Goal: Information Seeking & Learning: Learn about a topic

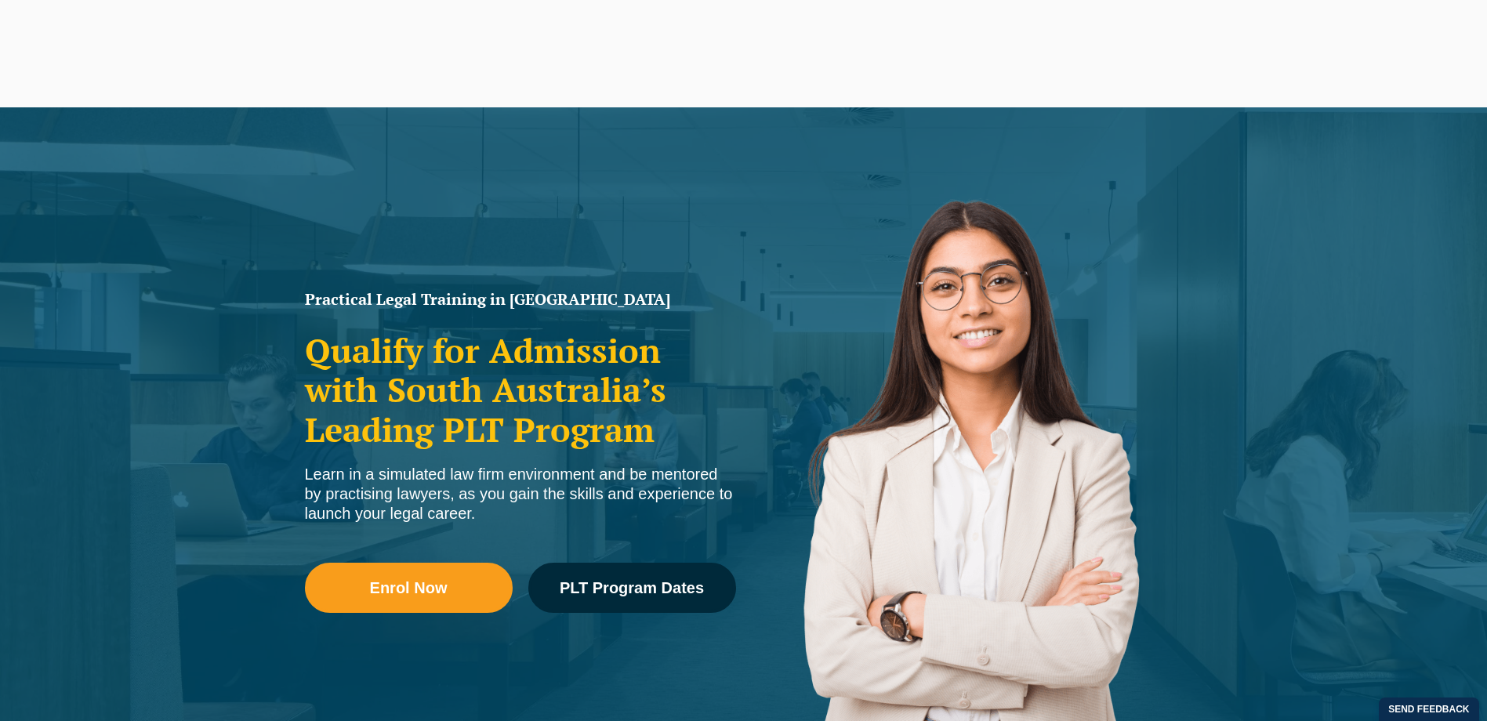
click at [804, 98] on button "Cancel" at bounding box center [798, 101] width 81 height 39
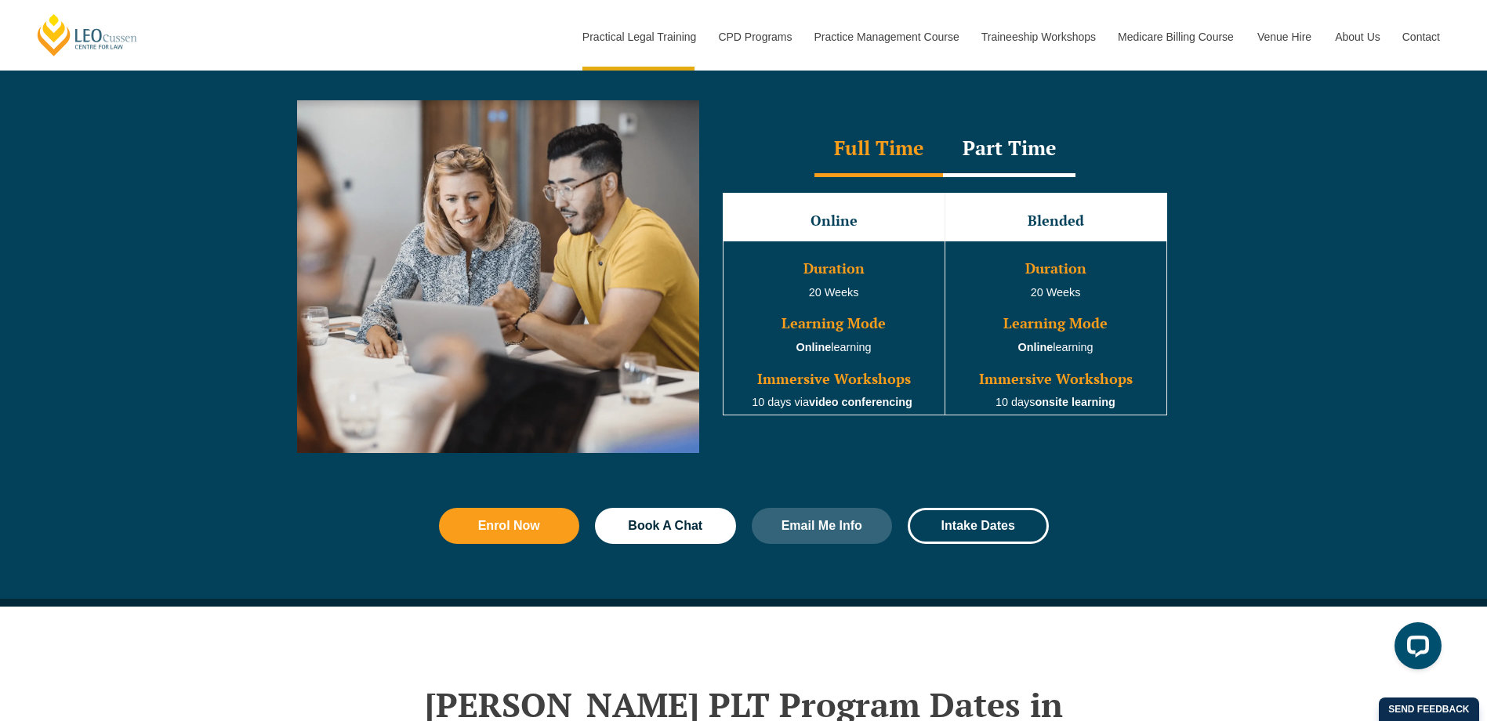
click at [992, 159] on div "Part Time" at bounding box center [1009, 149] width 133 height 55
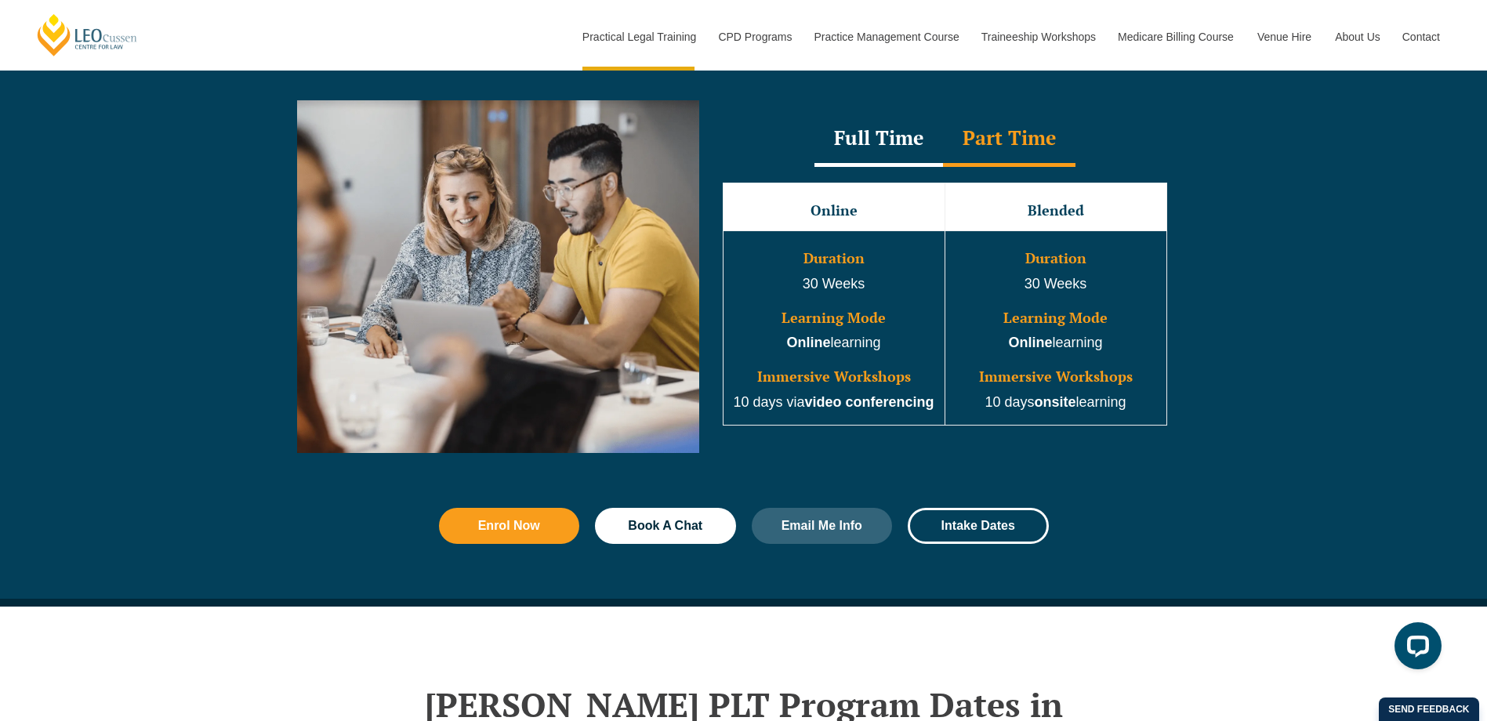
click at [899, 150] on div "Full Time" at bounding box center [879, 139] width 129 height 55
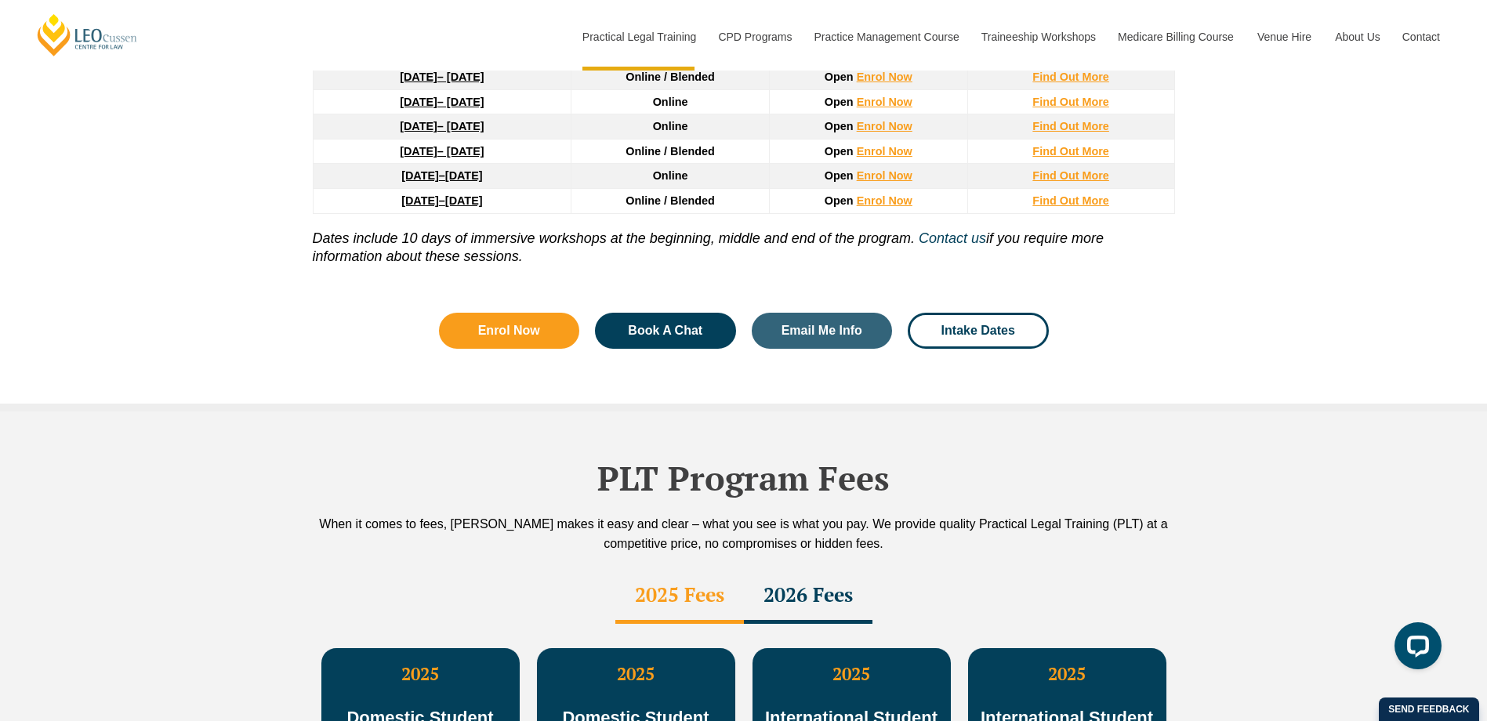
scroll to position [2352, 0]
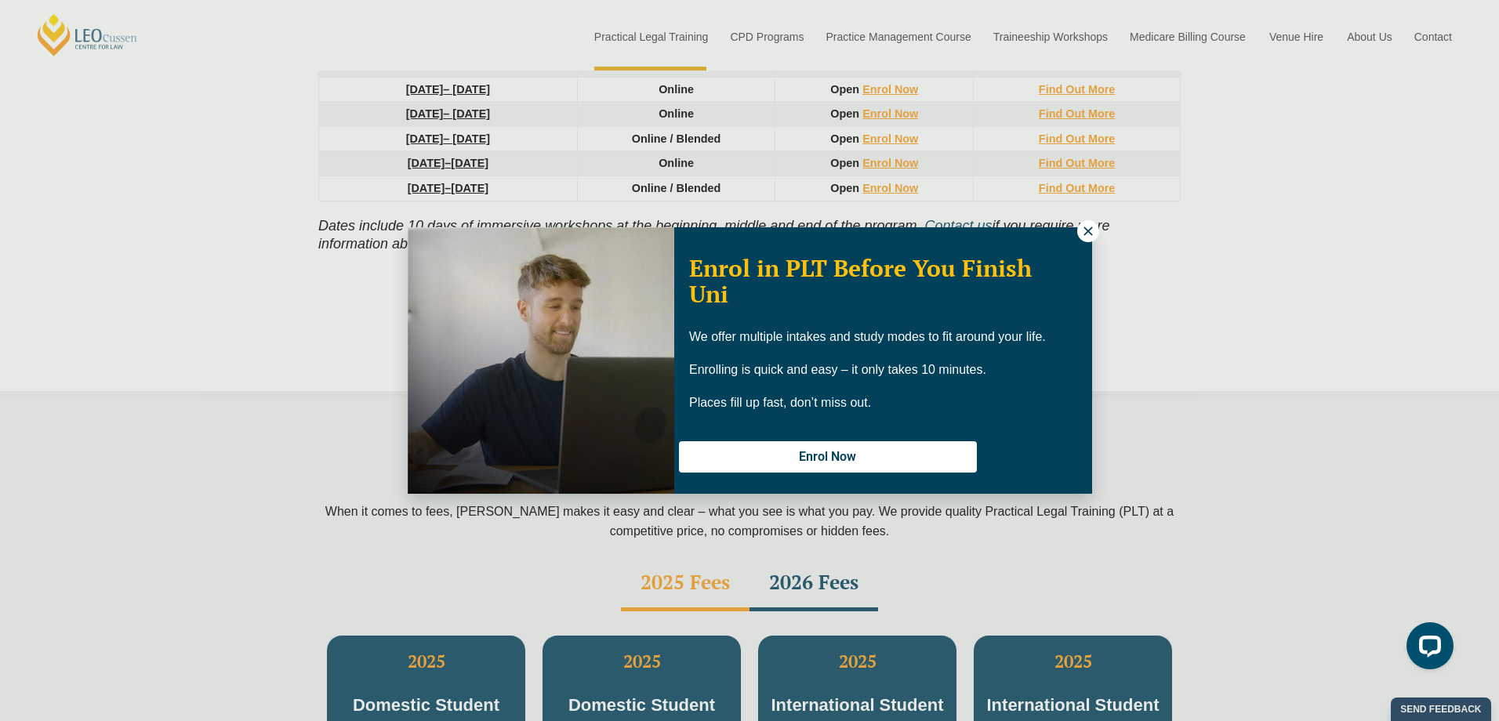
click at [1090, 233] on icon at bounding box center [1088, 231] width 9 height 9
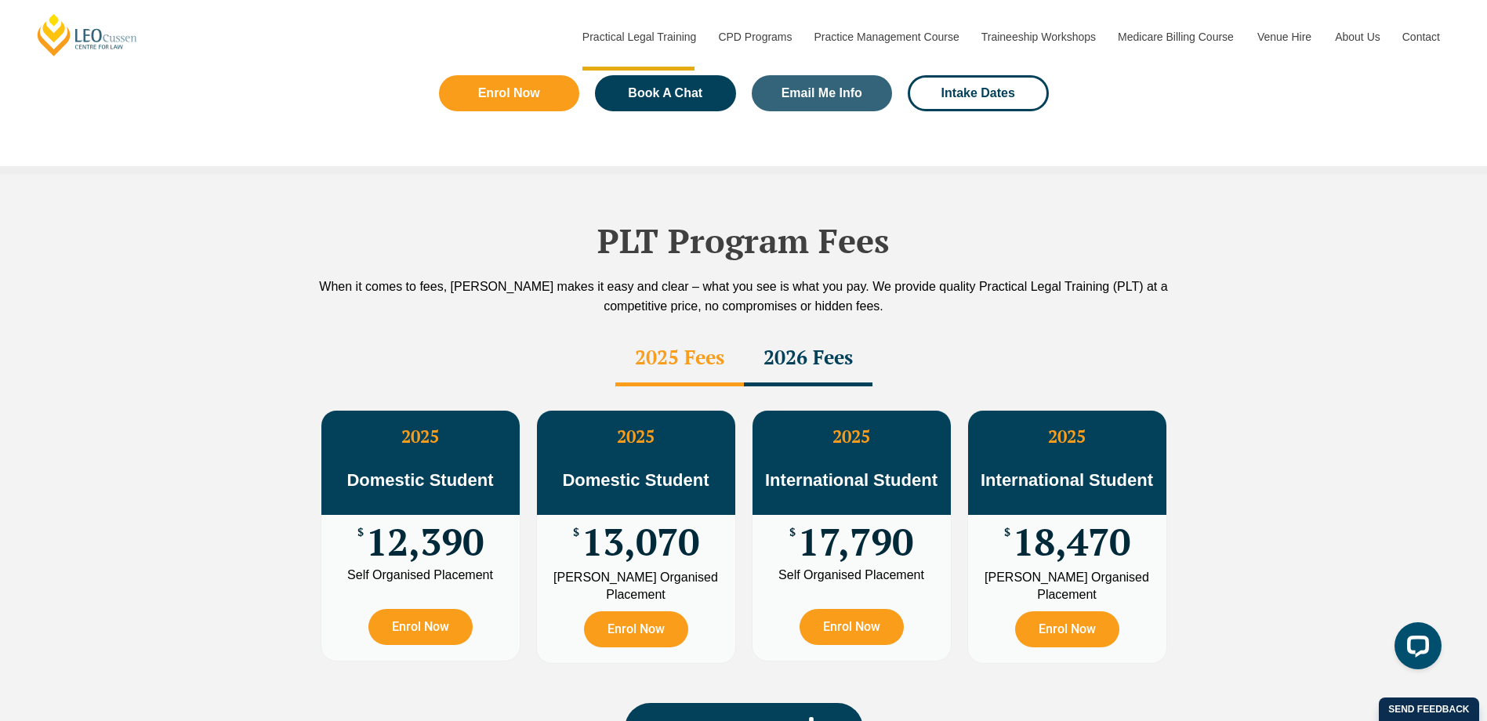
scroll to position [2666, 0]
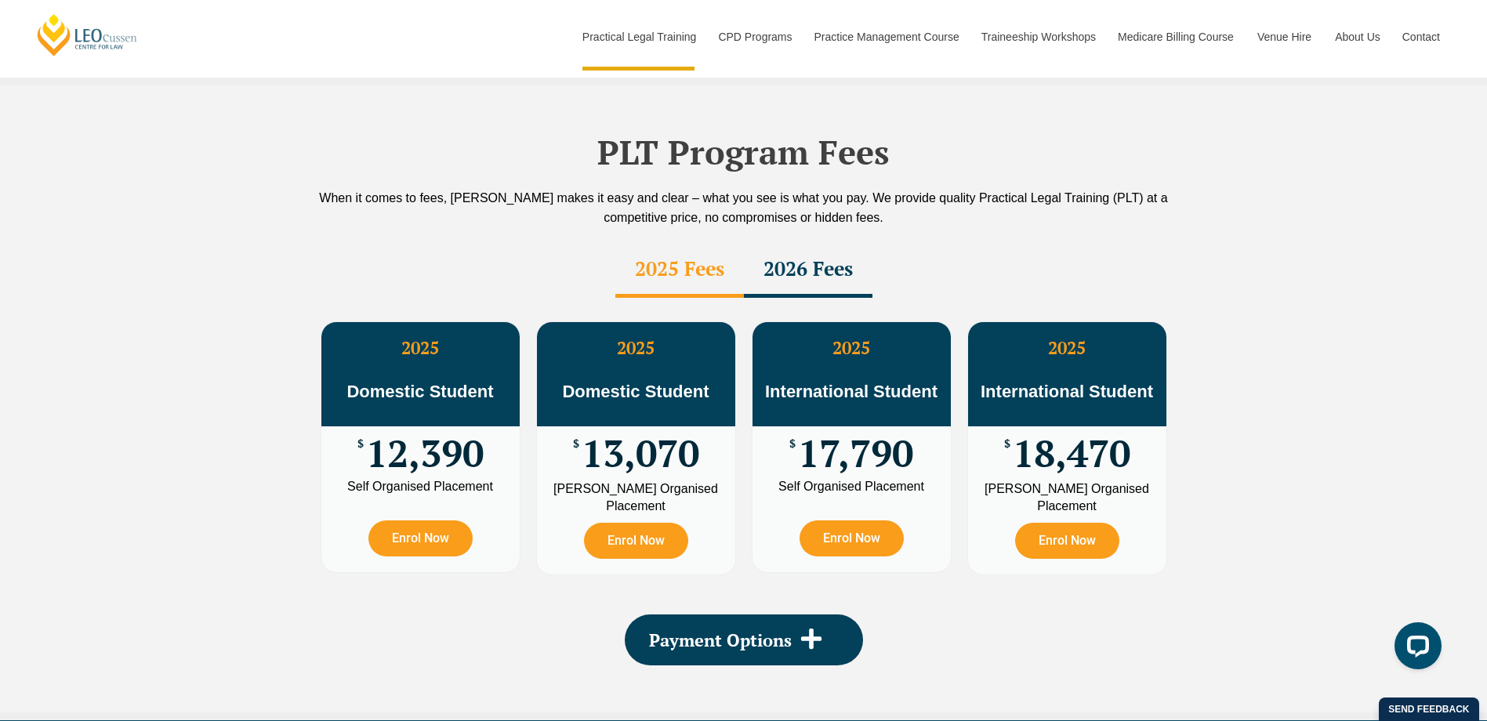
click at [815, 243] on div "2026 Fees" at bounding box center [808, 270] width 129 height 55
click at [700, 243] on div "2025 Fees" at bounding box center [680, 270] width 129 height 55
click at [778, 243] on div "2026 Fees" at bounding box center [808, 270] width 129 height 55
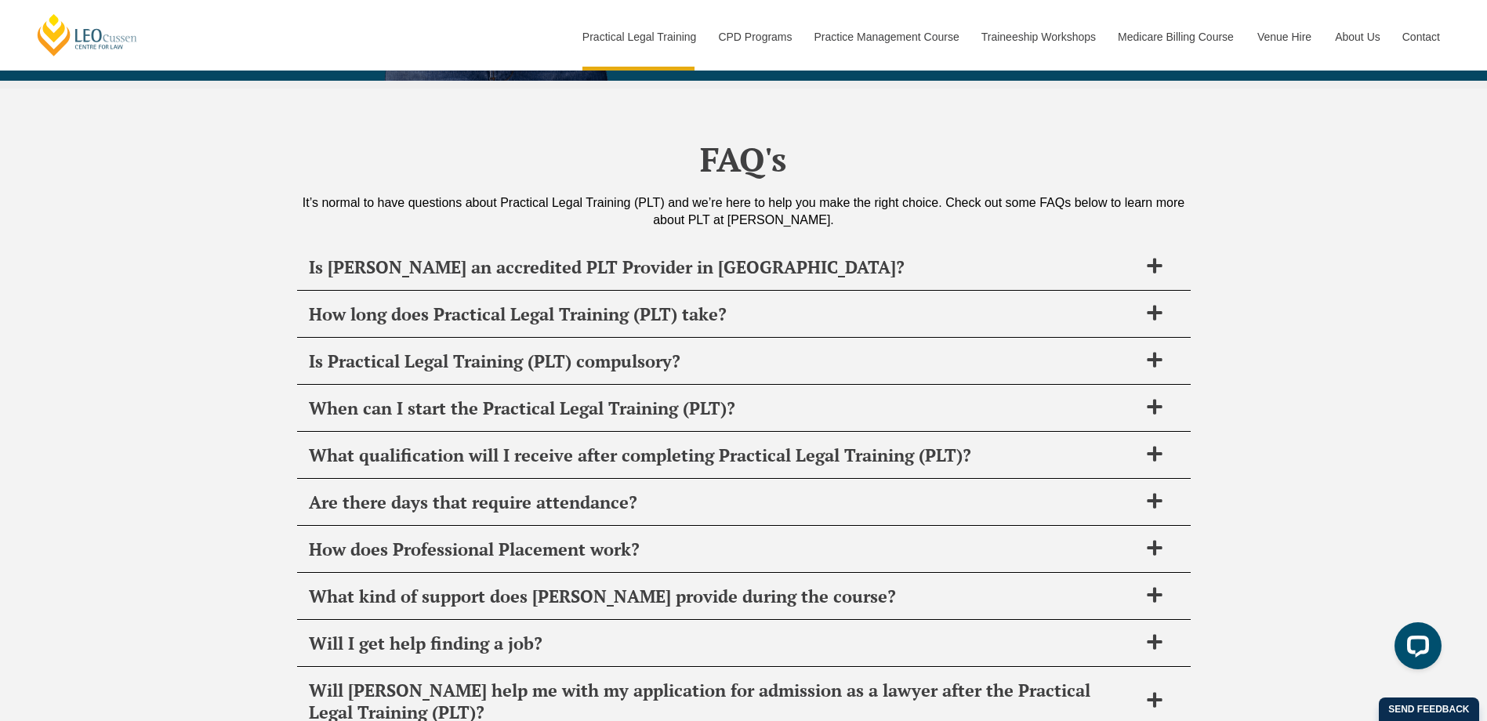
scroll to position [7371, 0]
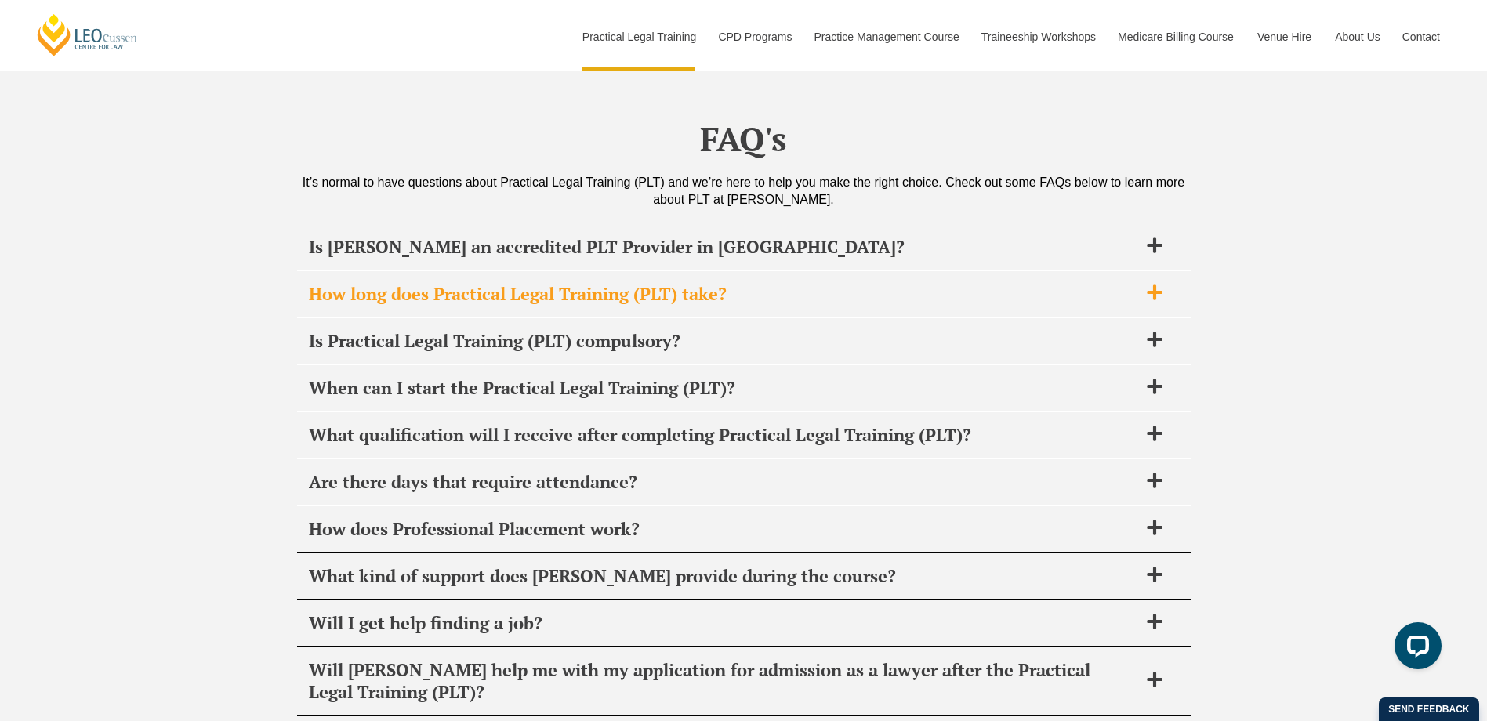
click at [600, 283] on h2 "How long does Practical Legal Training (PLT) take?" at bounding box center [724, 294] width 830 height 22
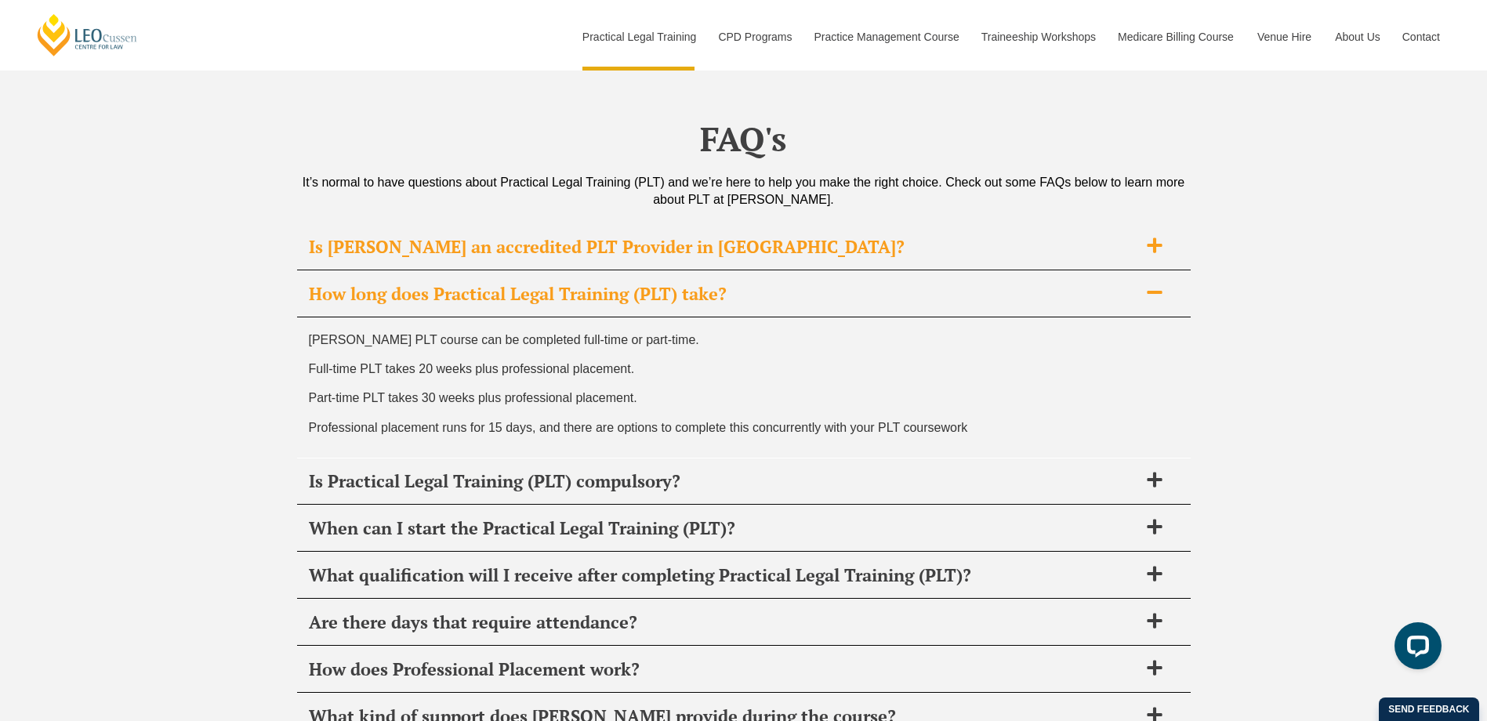
click at [595, 236] on h2 "Is Leo Cussen an accredited PLT Provider in SA?" at bounding box center [724, 247] width 830 height 22
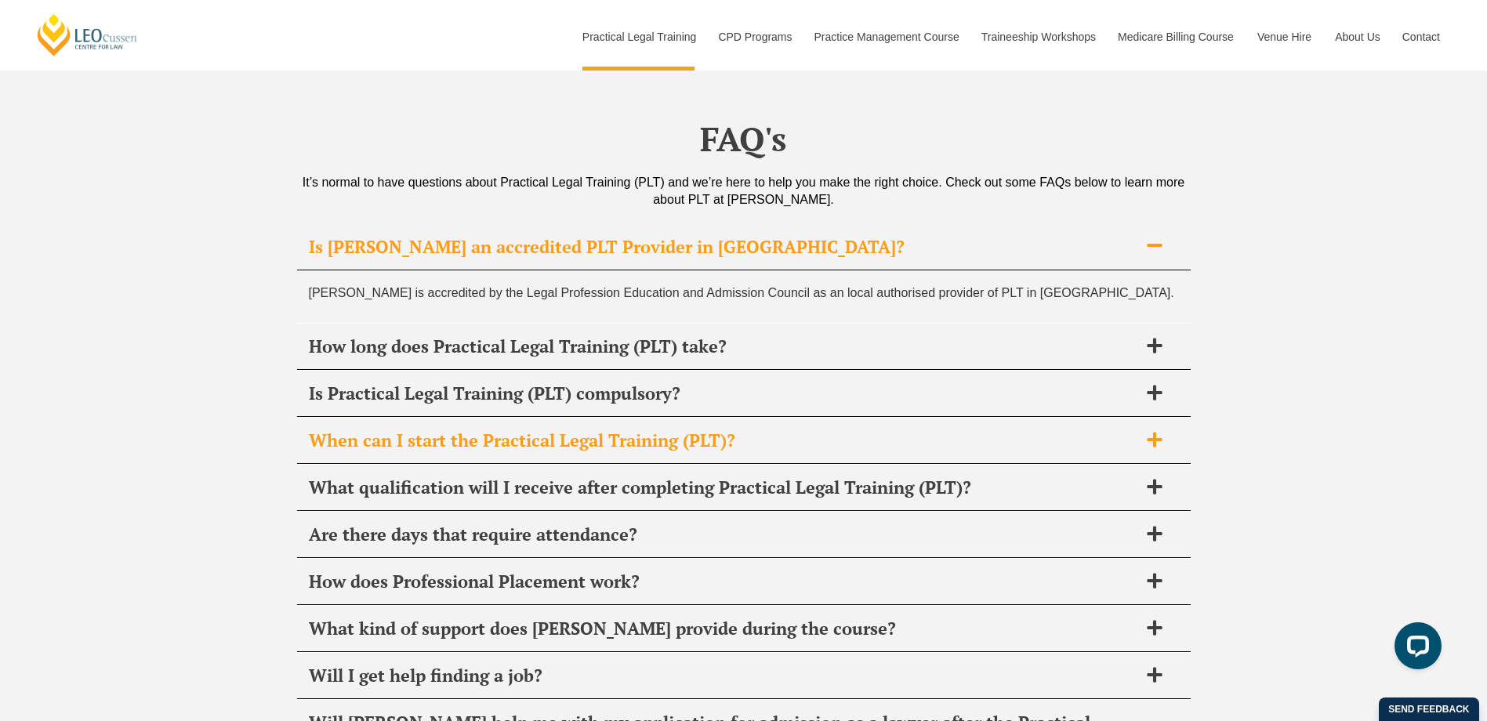
click at [544, 430] on h2 "When can I start the Practical Legal Training (PLT)?" at bounding box center [724, 441] width 830 height 22
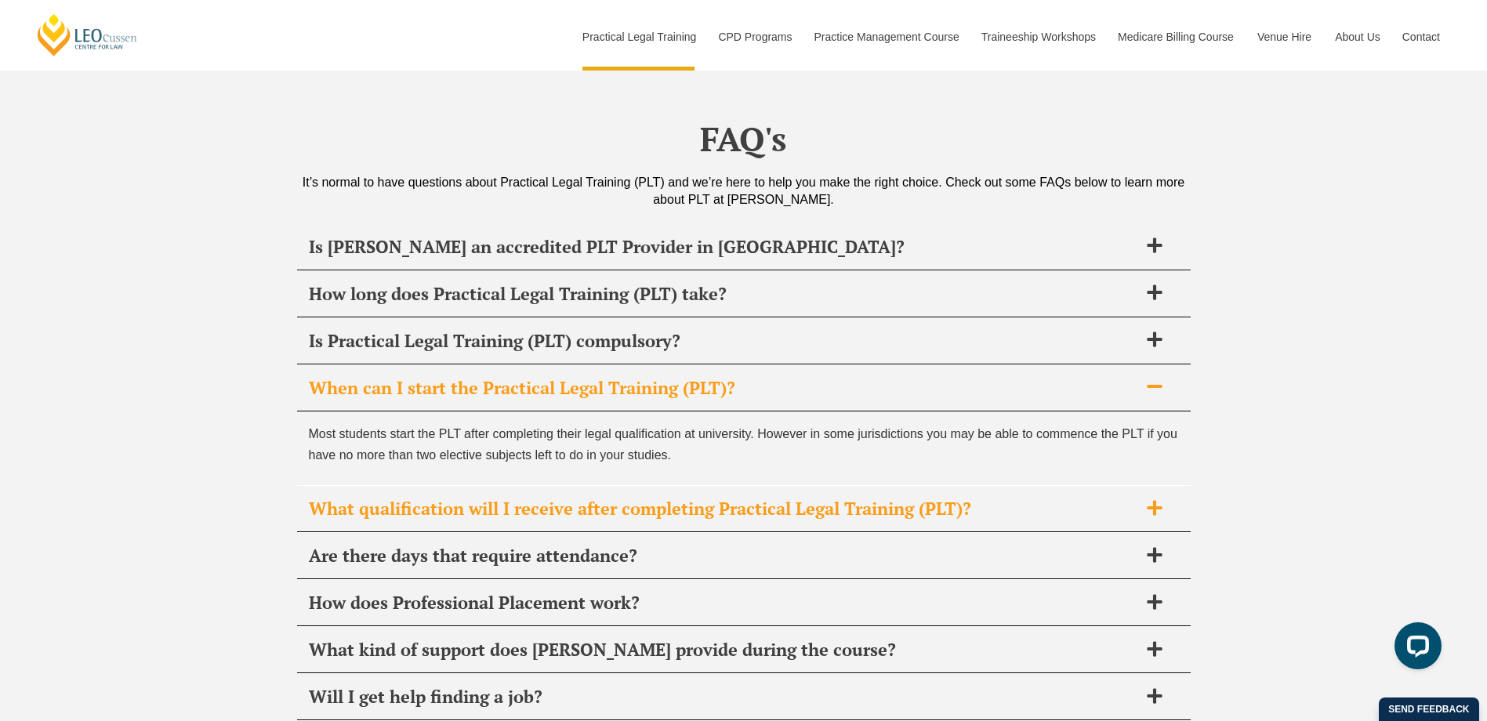
click at [534, 498] on h2 "What qualification will I receive after completing Practical Legal Training (PL…" at bounding box center [724, 509] width 830 height 22
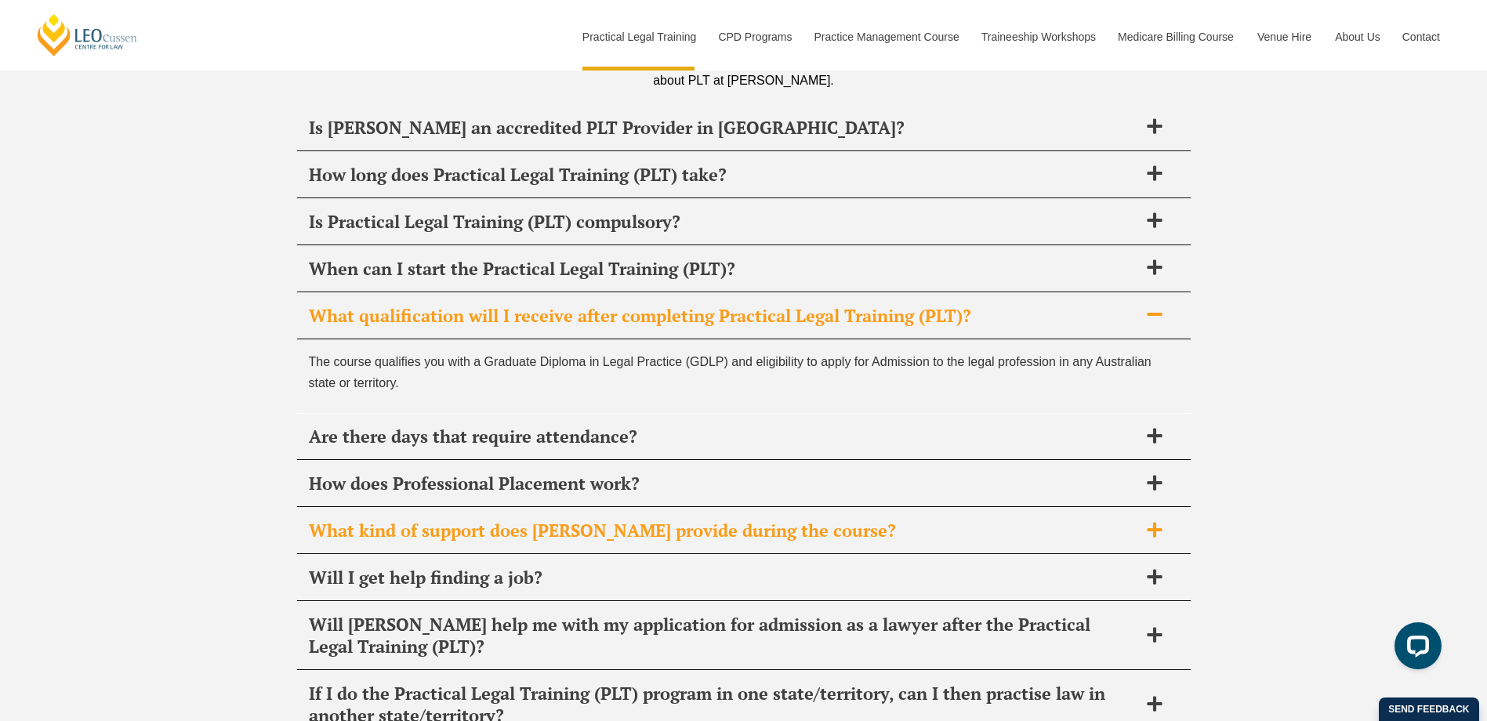
scroll to position [7528, 0]
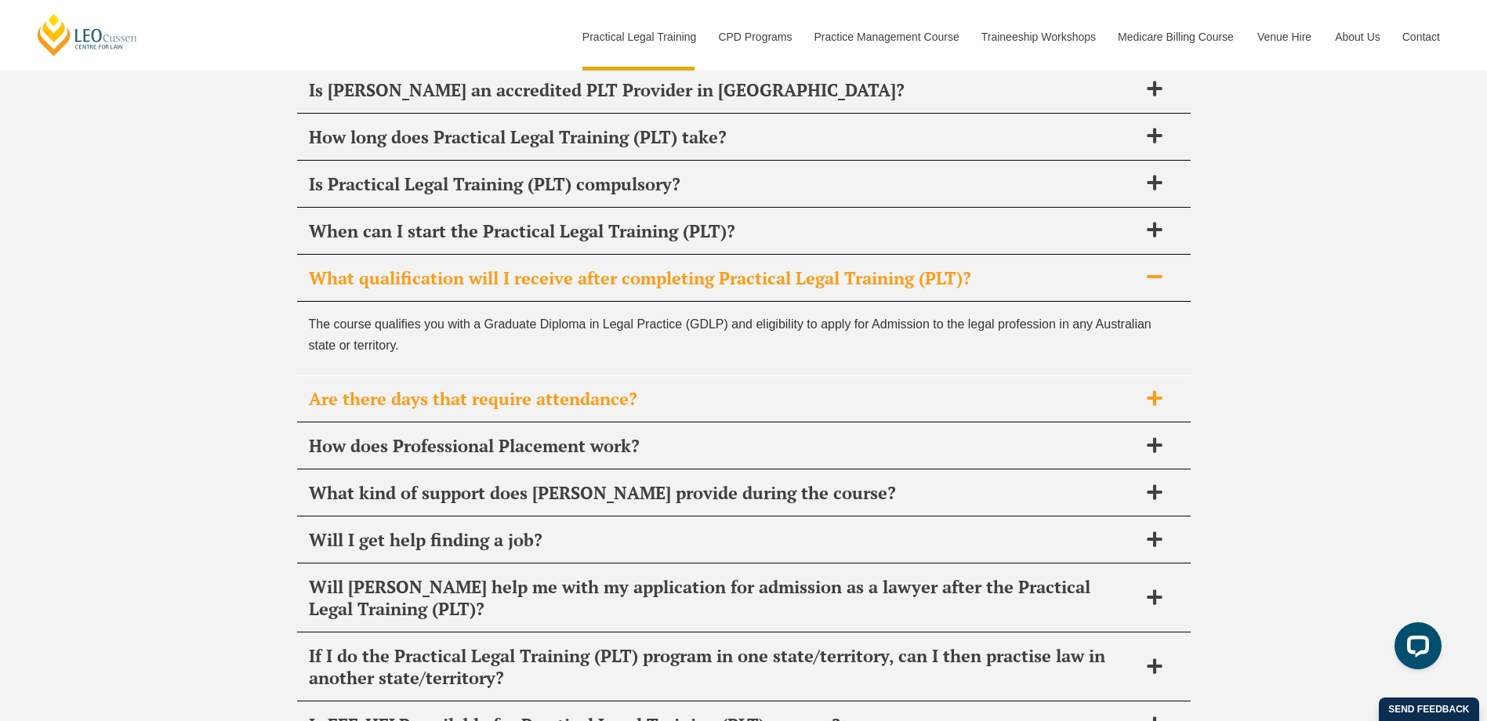
click at [451, 388] on h2 "Are there days that require attendance?" at bounding box center [724, 399] width 830 height 22
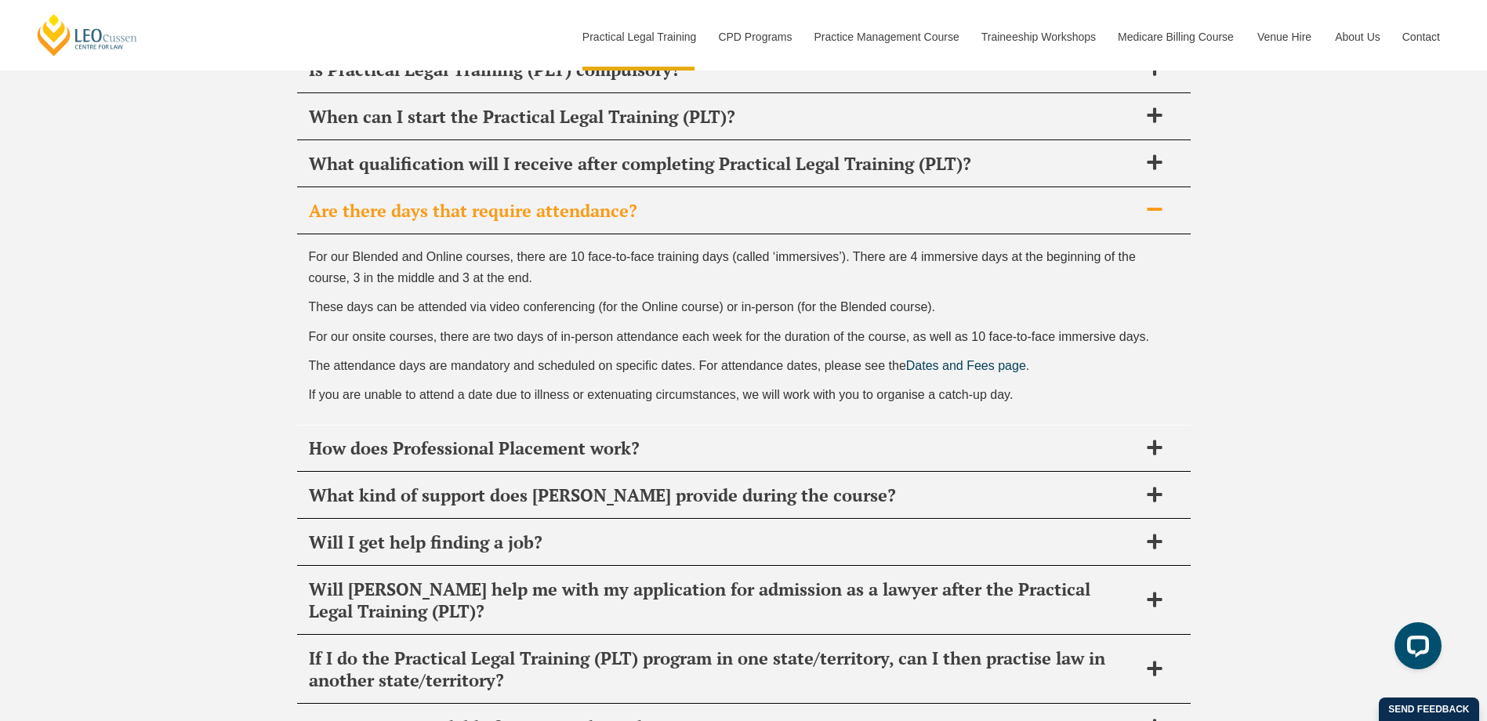
scroll to position [7684, 0]
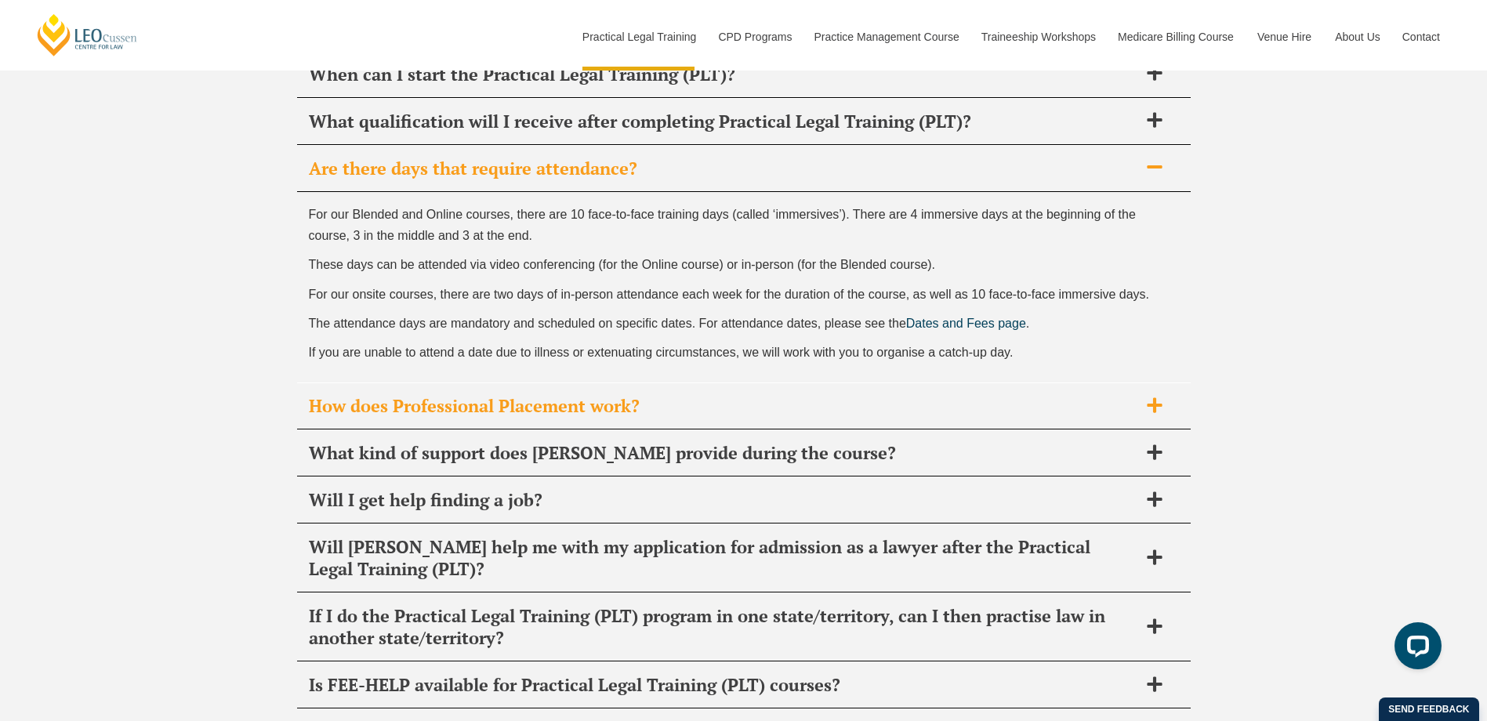
click at [361, 395] on h2 "How does Professional Placement work?" at bounding box center [724, 406] width 830 height 22
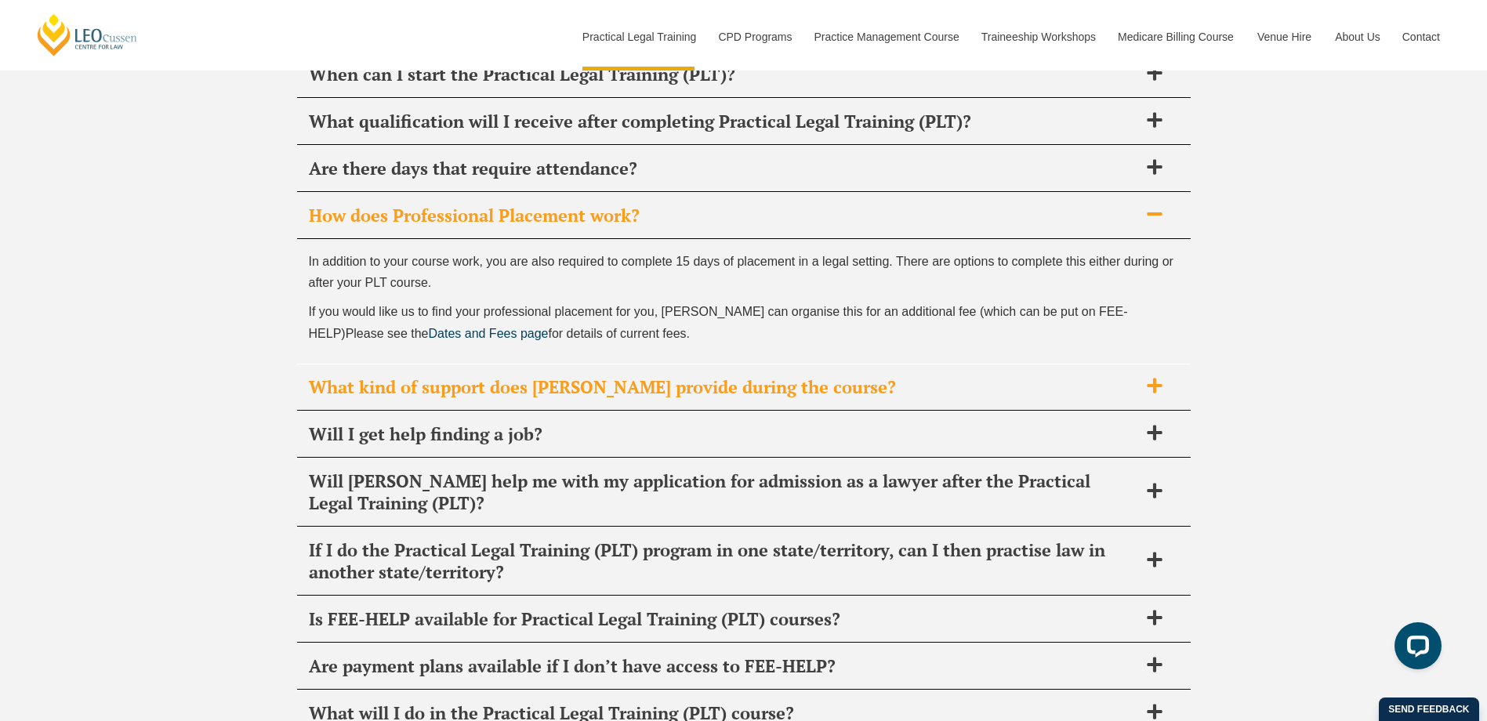
click at [403, 376] on h2 "What kind of support does Leo Cussen provide during the course?" at bounding box center [724, 387] width 830 height 22
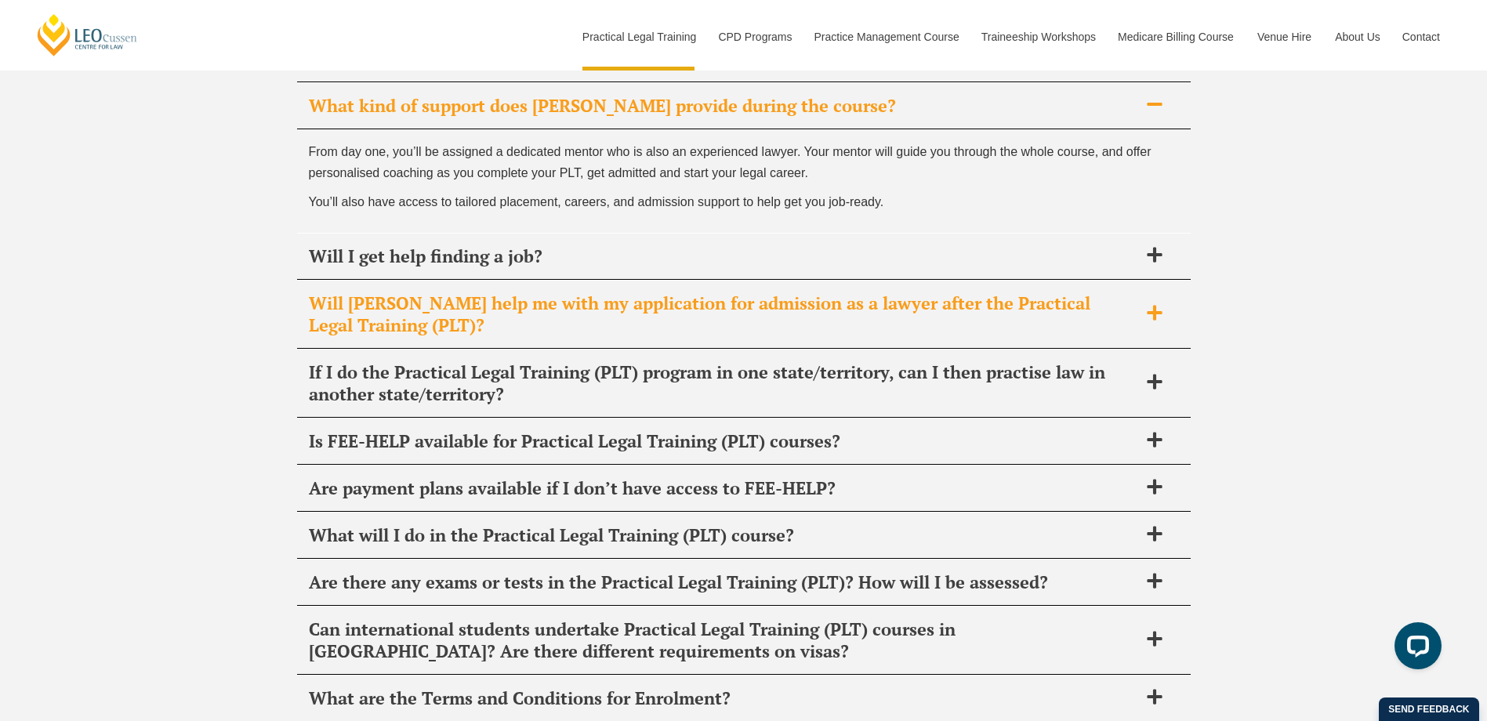
scroll to position [7920, 0]
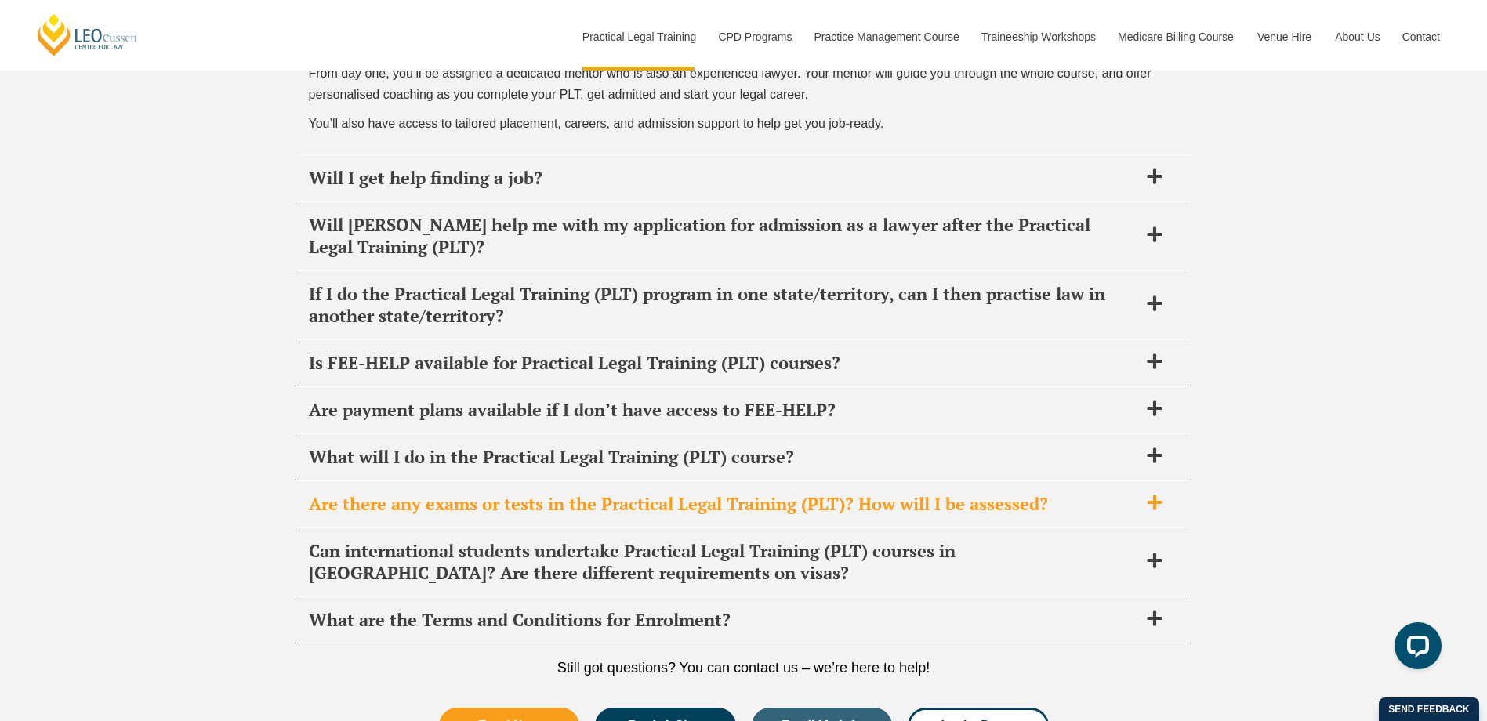
click at [374, 493] on h2 "Are there any exams or tests in the Practical Legal Training (PLT)? How will I …" at bounding box center [724, 504] width 830 height 22
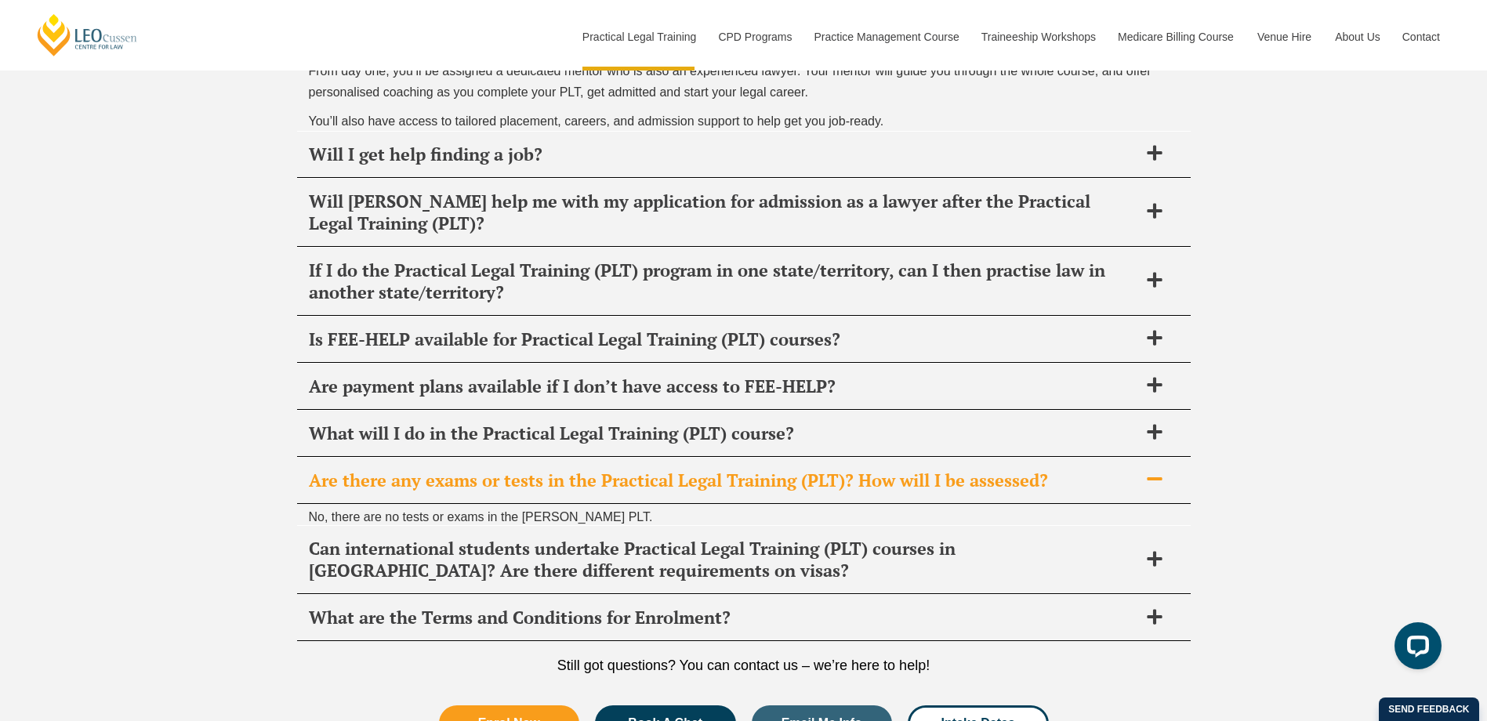
scroll to position [7891, 0]
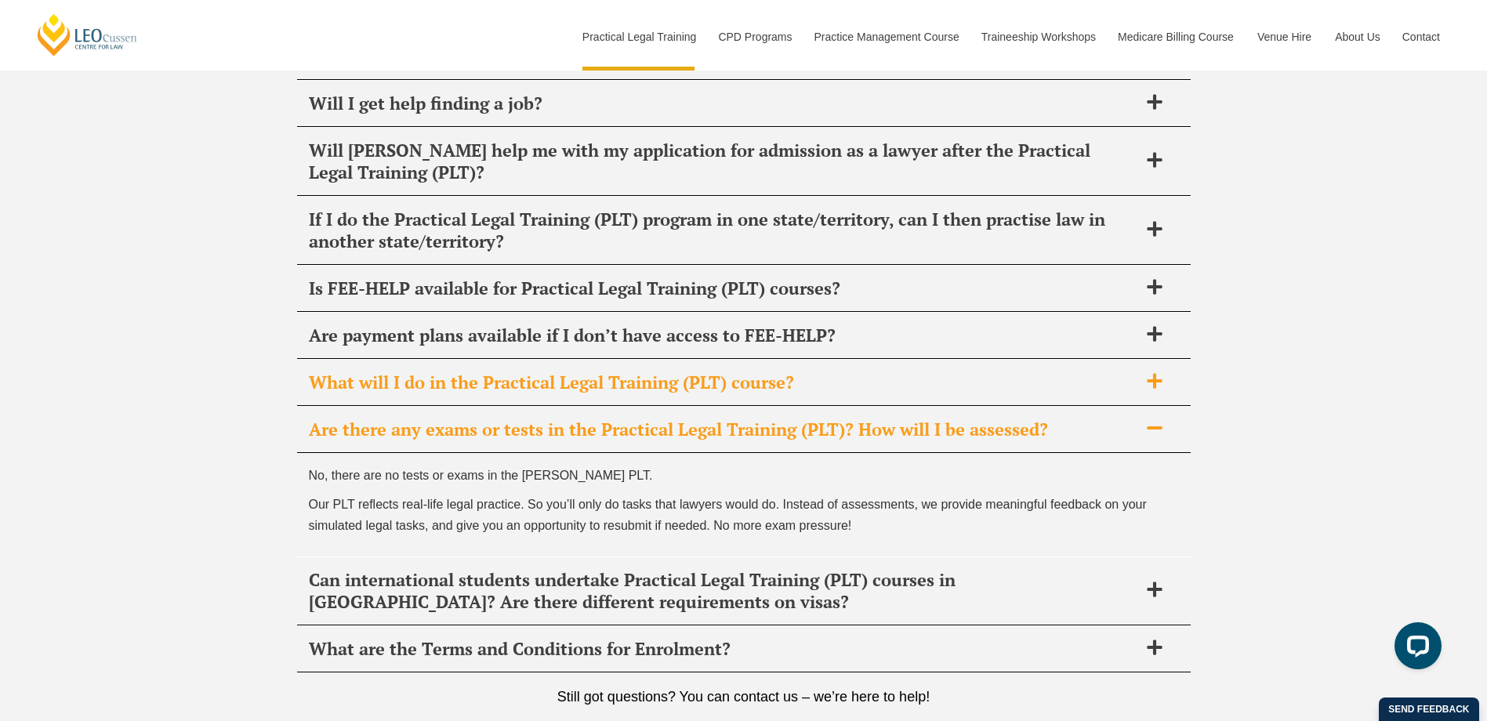
click at [430, 372] on h2 "What will I do in the Practical Legal Training (PLT) course?" at bounding box center [724, 383] width 830 height 22
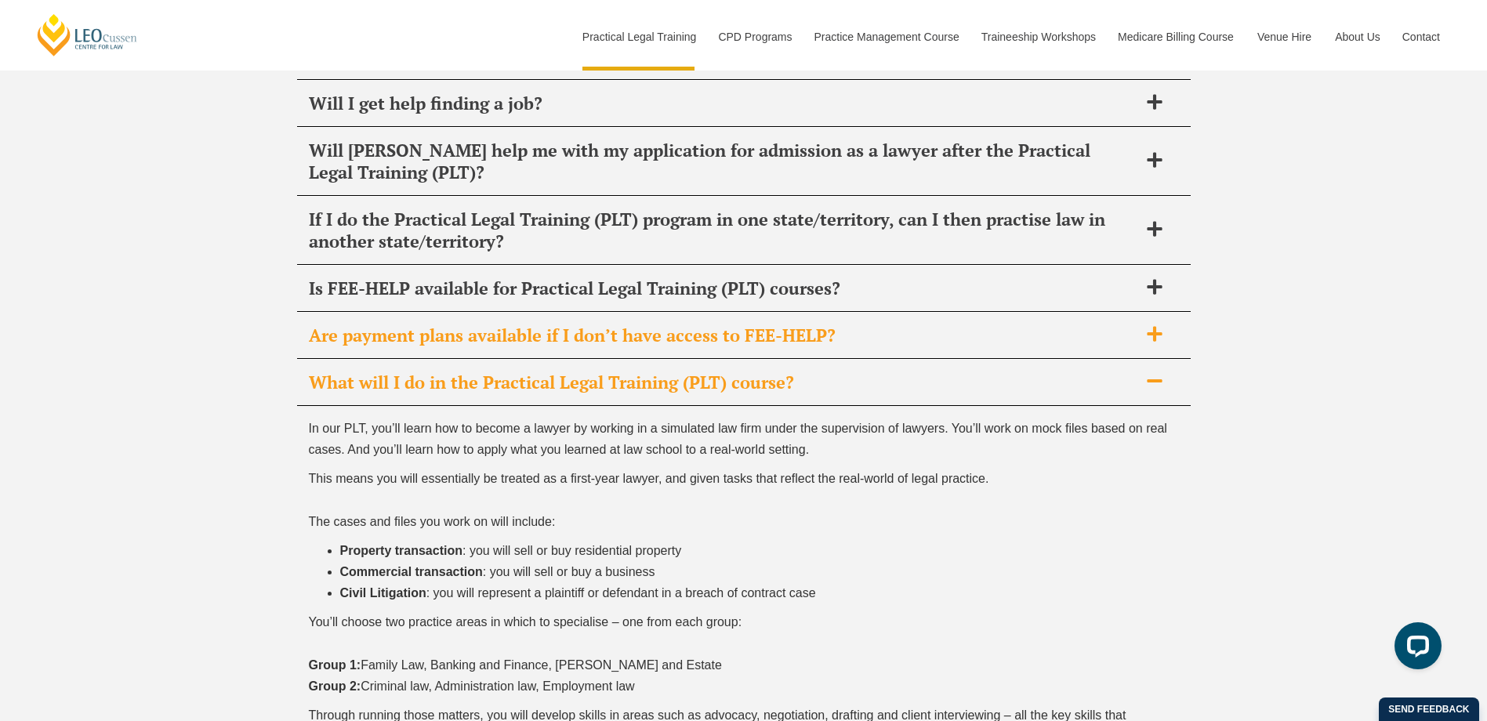
click at [445, 313] on div "Are payment plans available if I don’t have access to FEE-HELP?" at bounding box center [744, 336] width 894 height 46
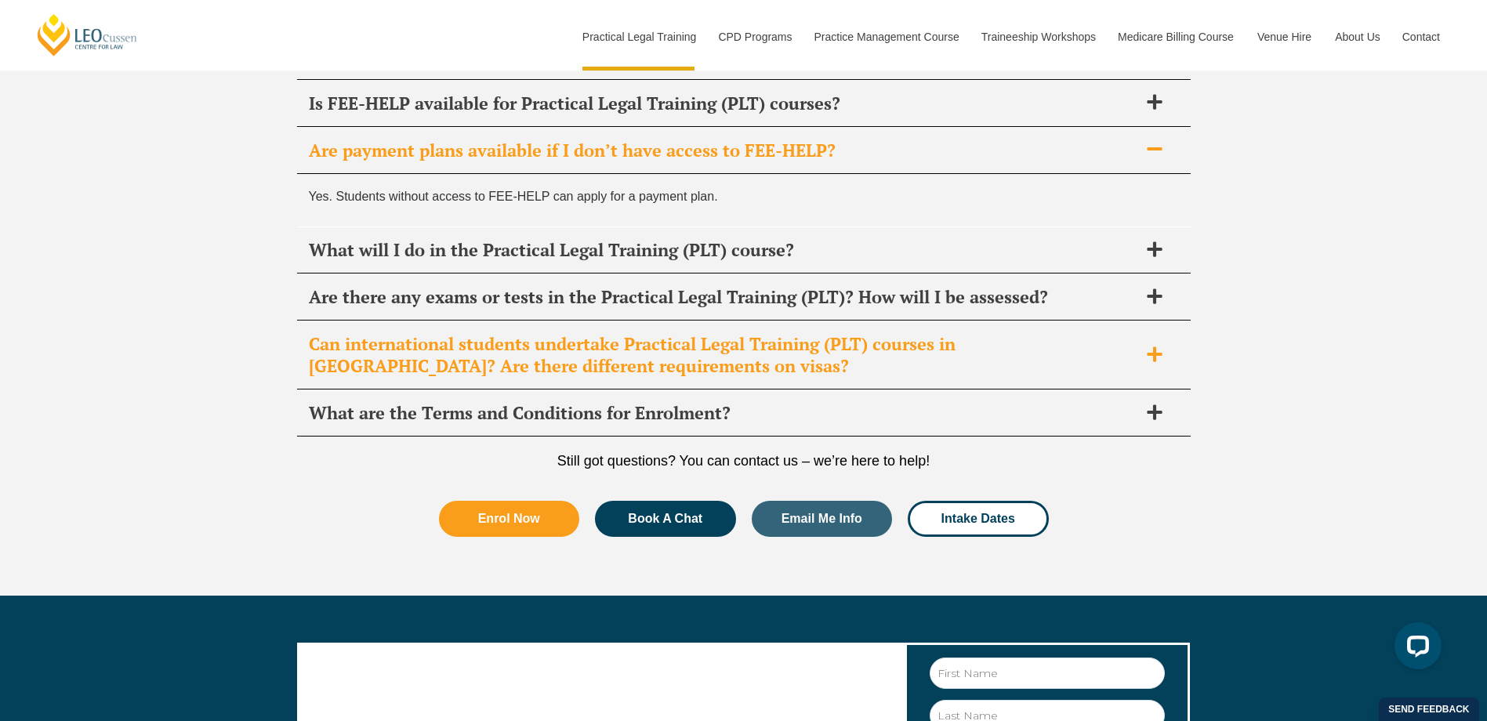
scroll to position [8126, 0]
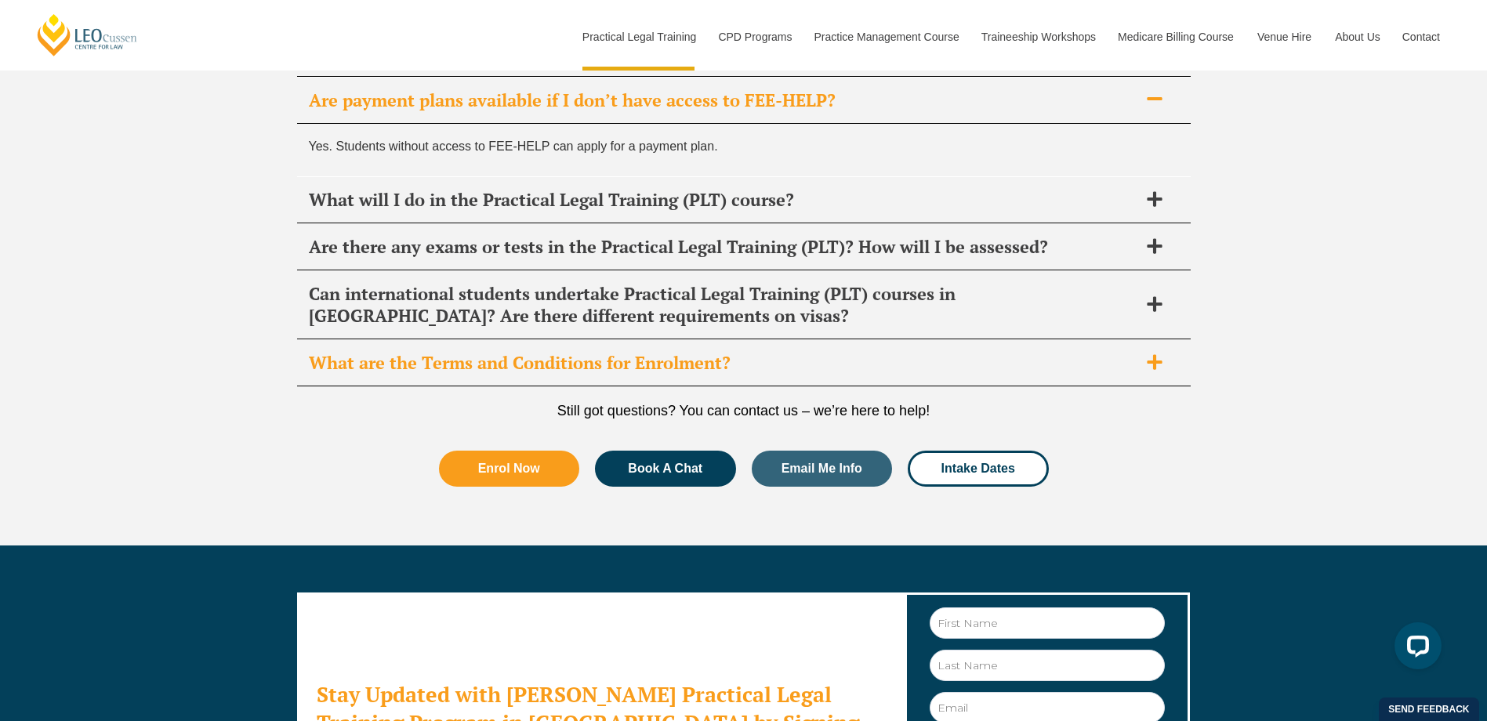
click at [465, 352] on h2 "What are the Terms and Conditions for Enrolment?" at bounding box center [724, 363] width 830 height 22
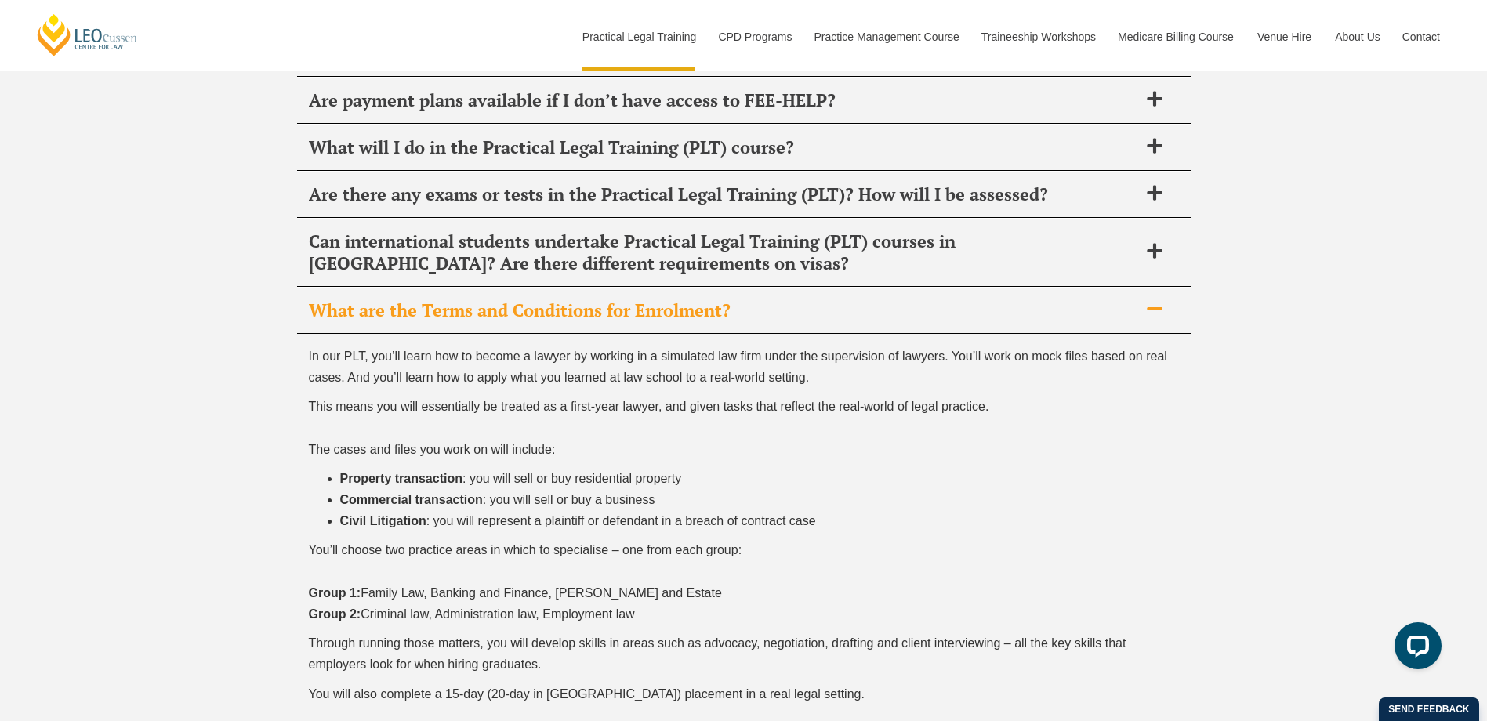
click at [468, 300] on h2 "What are the Terms and Conditions for Enrolment?" at bounding box center [724, 311] width 830 height 22
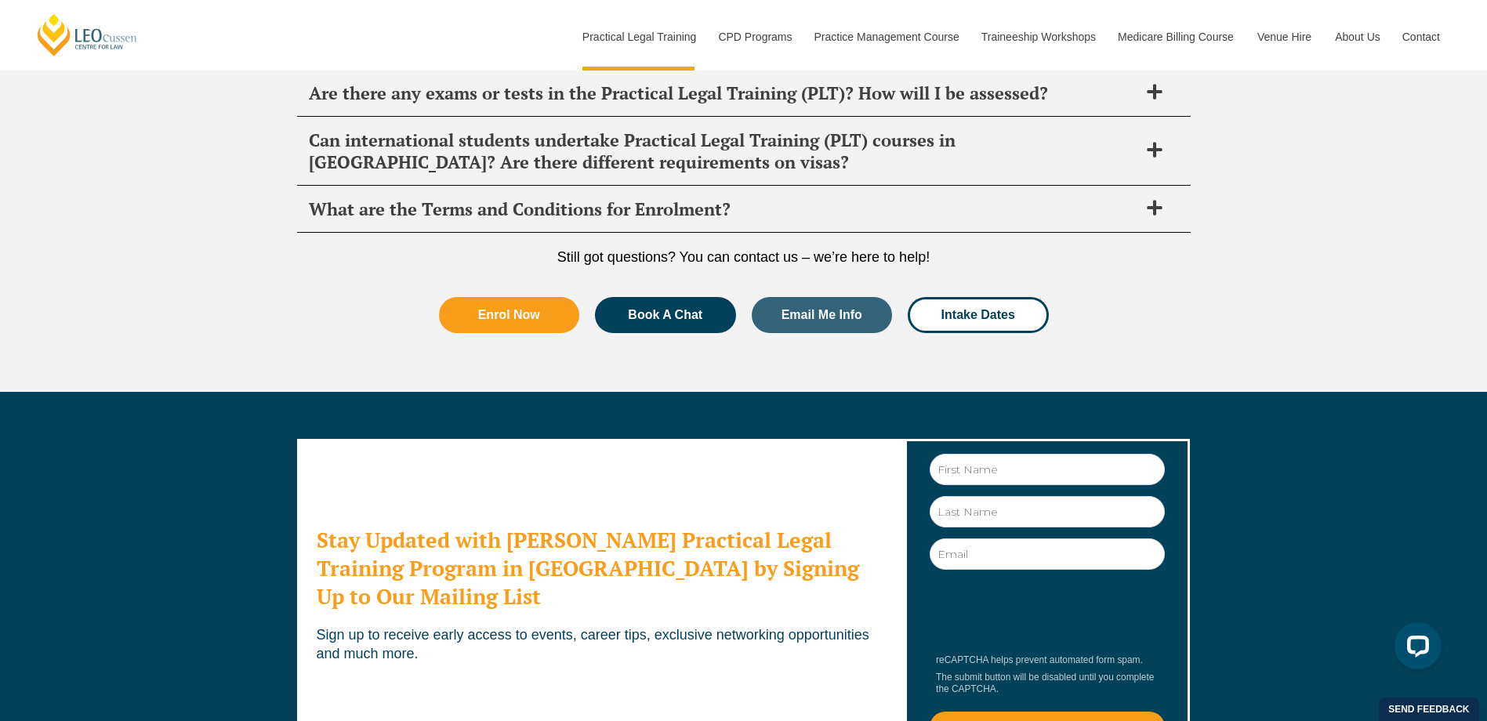
scroll to position [8513, 0]
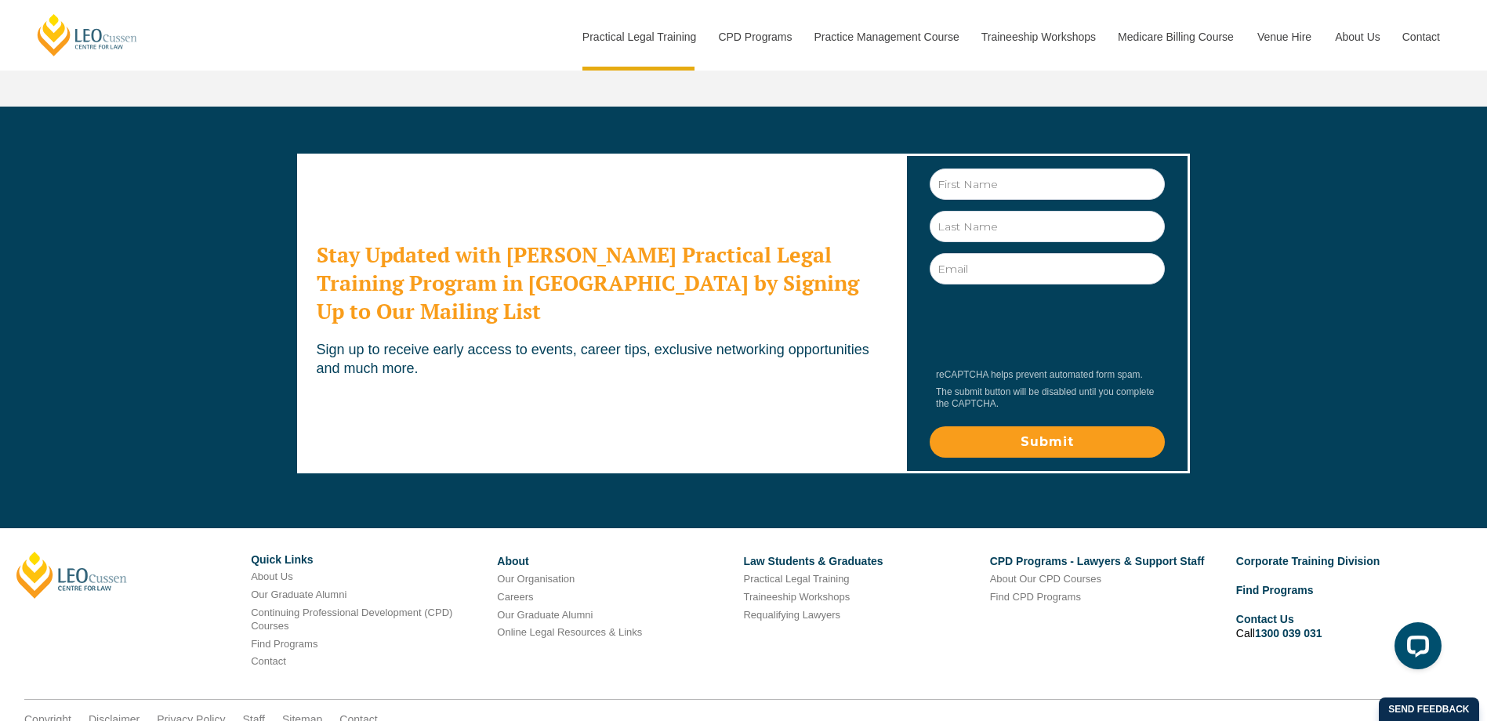
click at [552, 573] on link "Our Organisation" at bounding box center [536, 579] width 78 height 12
